Goal: Information Seeking & Learning: Learn about a topic

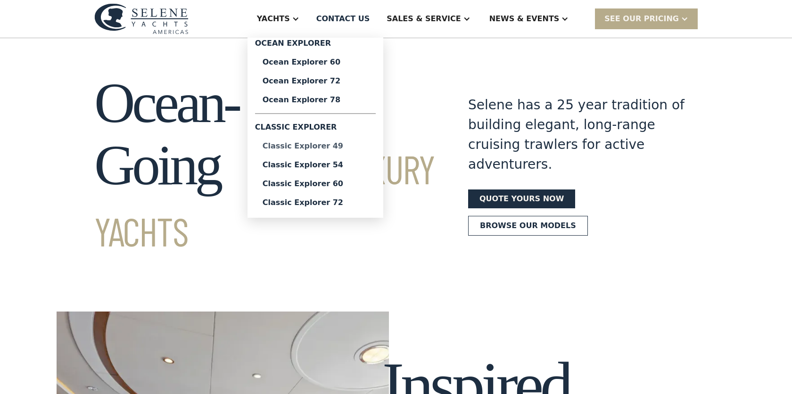
click at [330, 145] on div "Classic Explorer 49" at bounding box center [316, 146] width 106 height 8
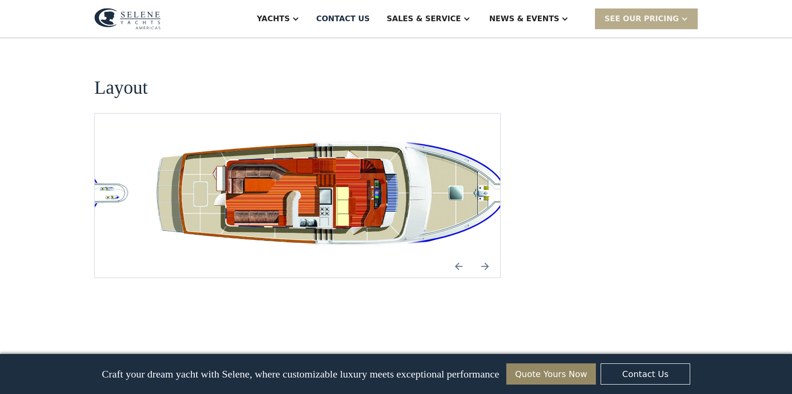
scroll to position [1781, 0]
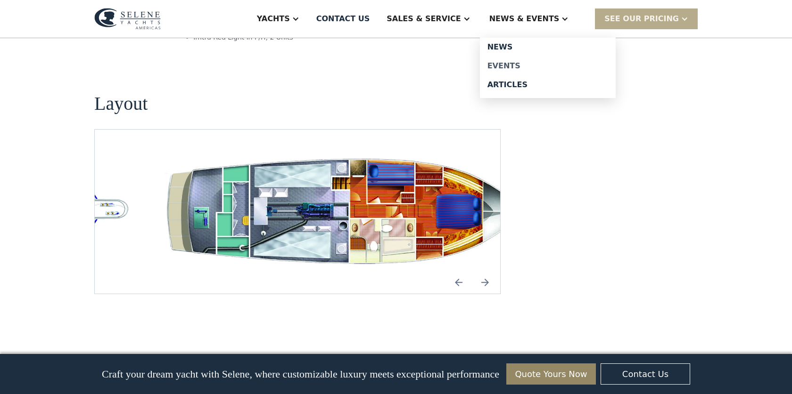
click at [519, 64] on div "Events" at bounding box center [548, 66] width 121 height 8
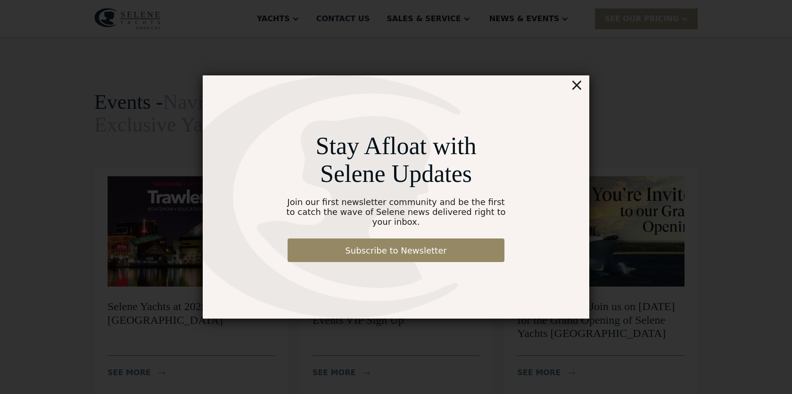
click at [578, 91] on div "×" at bounding box center [577, 84] width 14 height 19
